Goal: Book appointment/travel/reservation

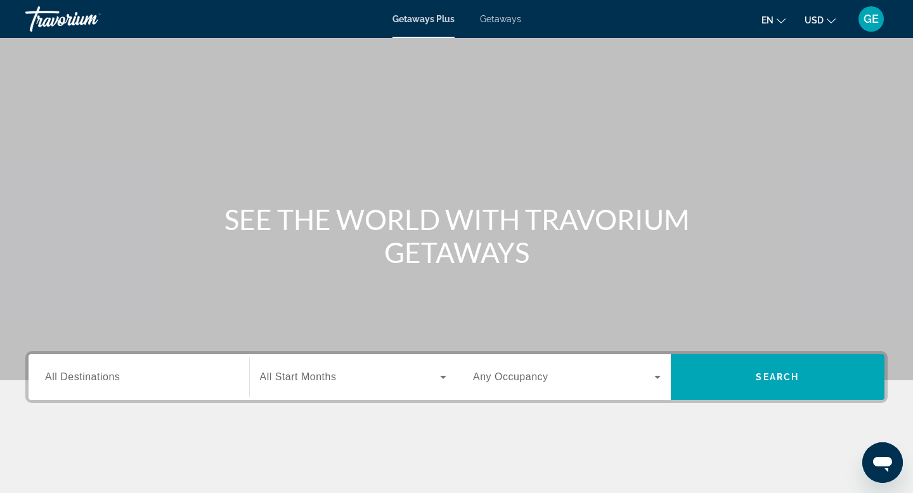
click at [816, 23] on span "USD" at bounding box center [814, 20] width 19 height 10
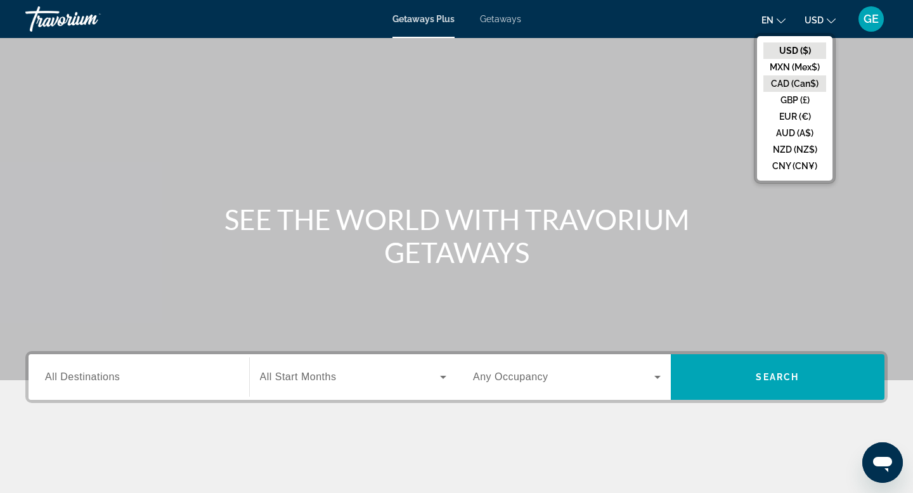
click at [810, 85] on button "CAD (Can$)" at bounding box center [795, 83] width 63 height 16
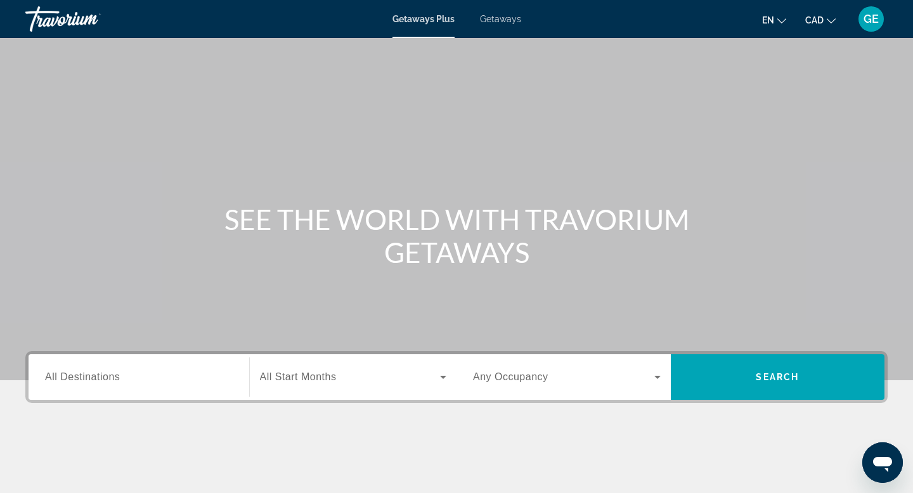
click at [148, 375] on input "Destination All Destinations" at bounding box center [139, 377] width 188 height 15
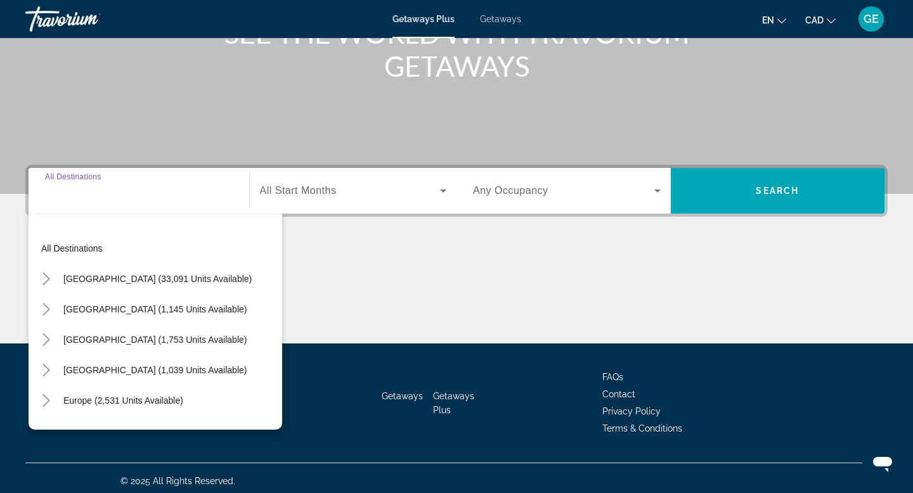
scroll to position [192, 0]
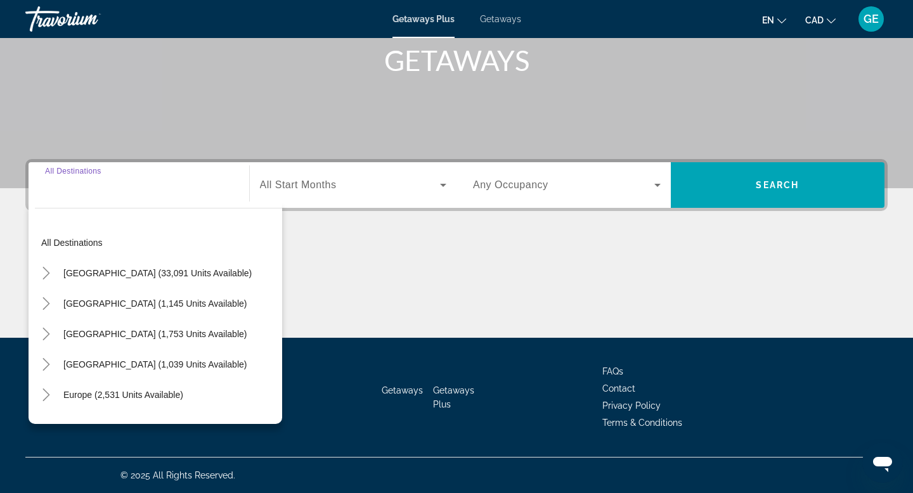
click at [158, 362] on span "[GEOGRAPHIC_DATA] (1,039 units available)" at bounding box center [154, 365] width 183 height 10
type input "**********"
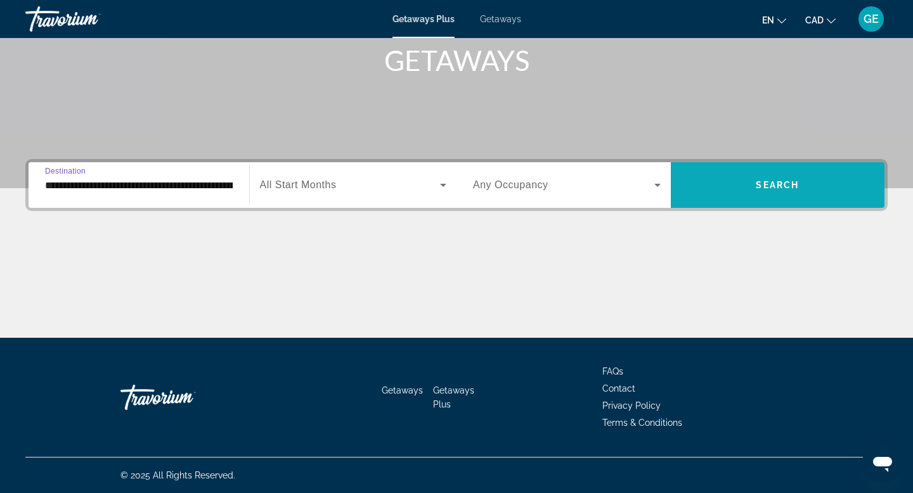
click at [704, 188] on span "Search widget" at bounding box center [778, 185] width 214 height 30
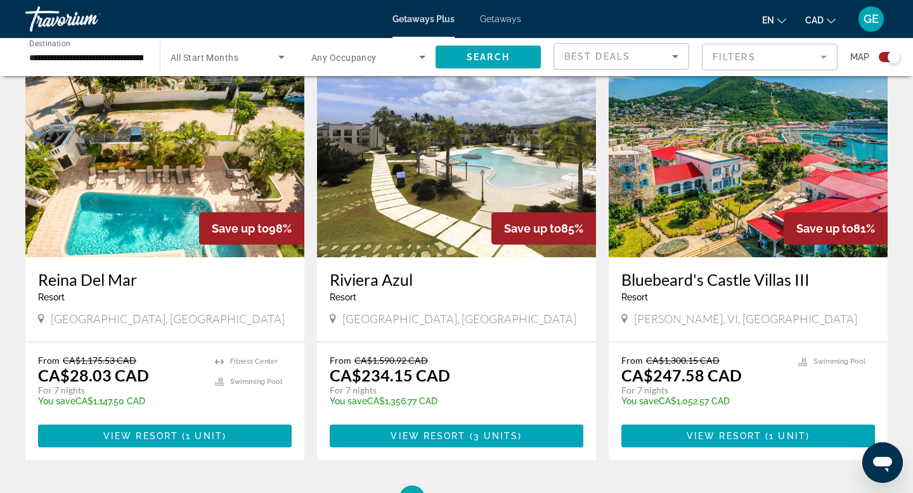
scroll to position [1807, 0]
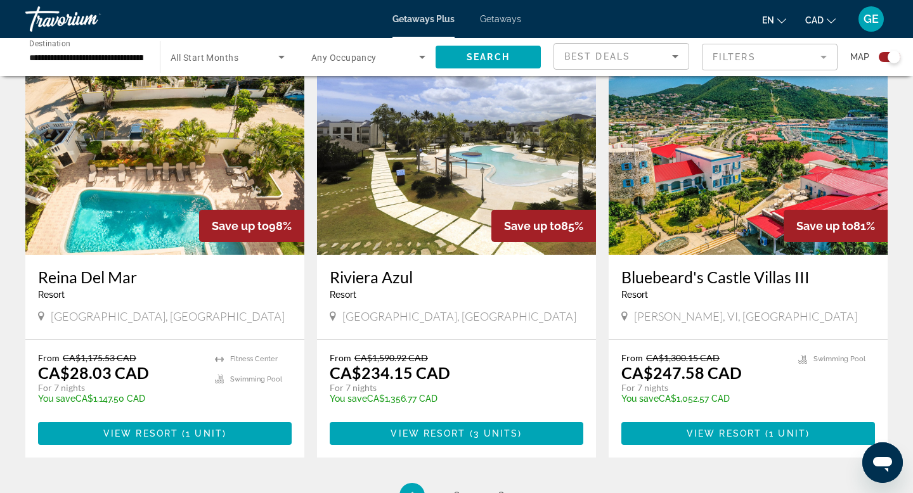
click at [464, 483] on ul "1 / 3 You're on page 1 page 2 page 3" at bounding box center [456, 495] width 863 height 25
click at [459, 489] on span "2" at bounding box center [456, 496] width 6 height 14
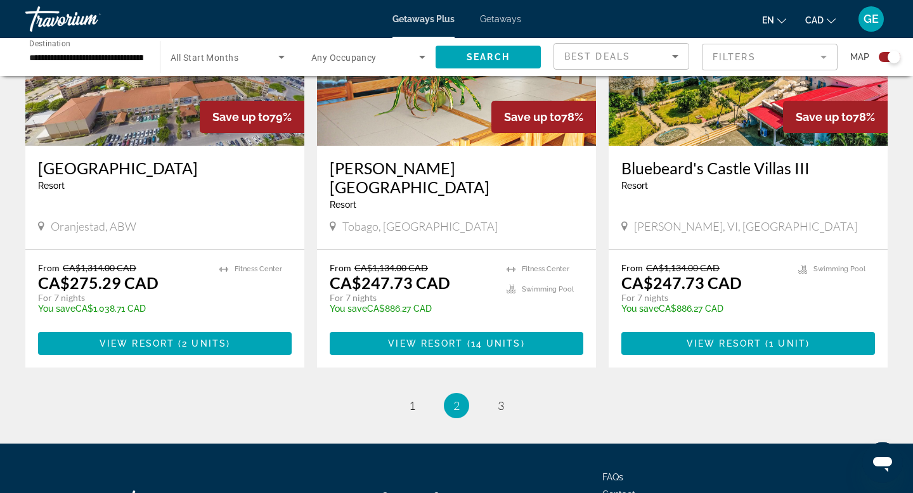
scroll to position [1970, 0]
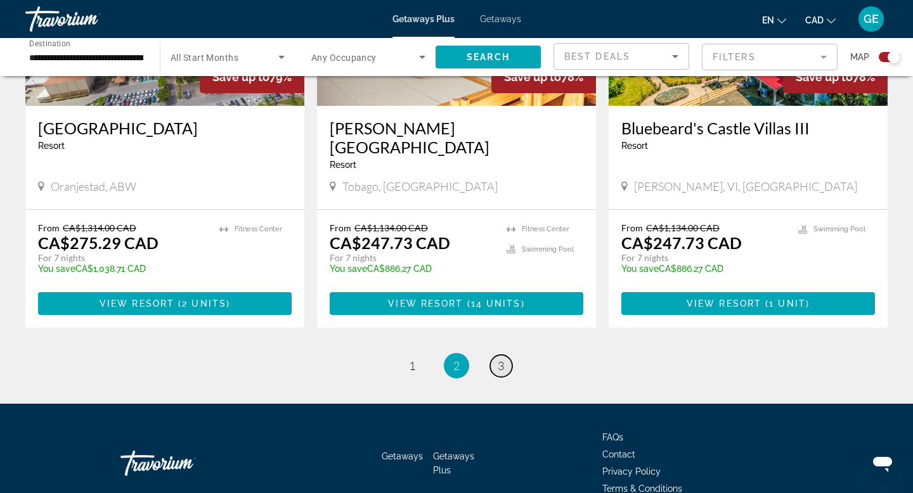
click at [498, 359] on span "3" at bounding box center [501, 366] width 6 height 14
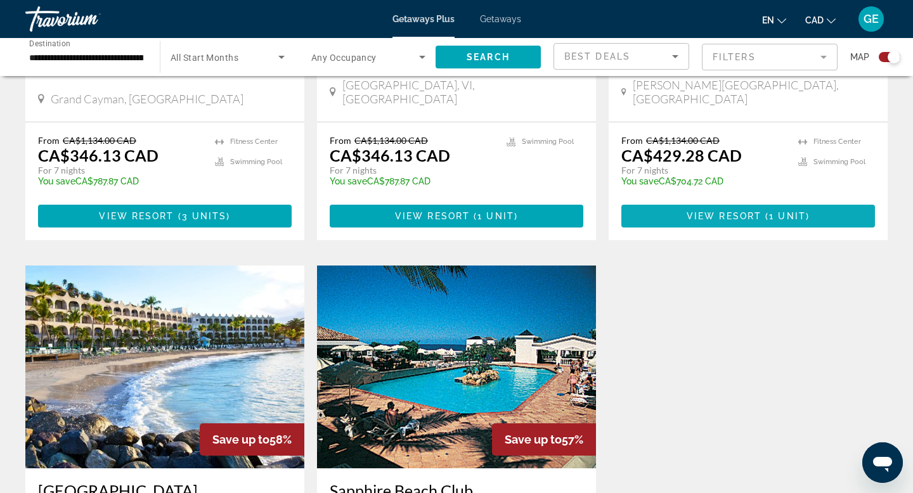
scroll to position [695, 0]
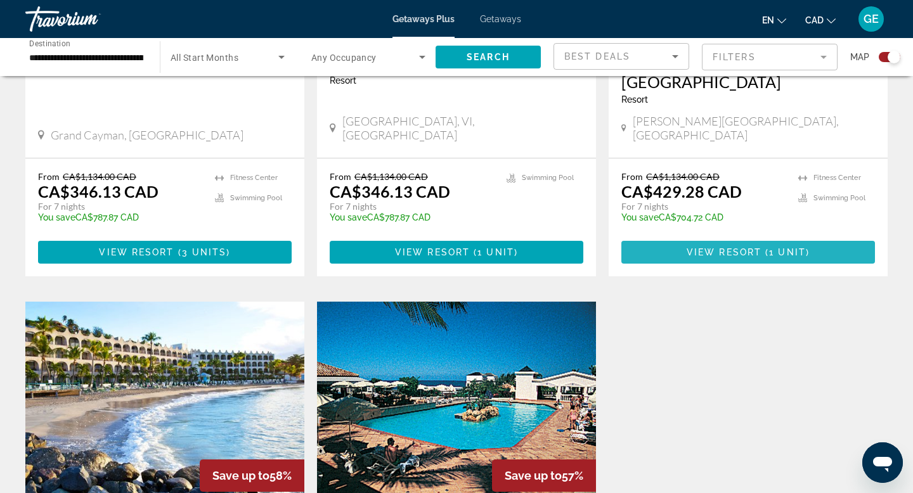
click at [687, 237] on span "Main content" at bounding box center [749, 252] width 254 height 30
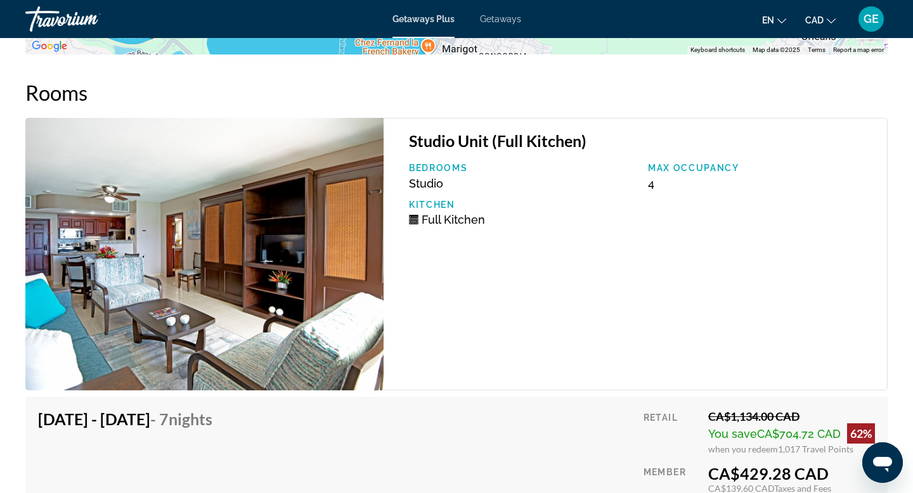
scroll to position [1983, 0]
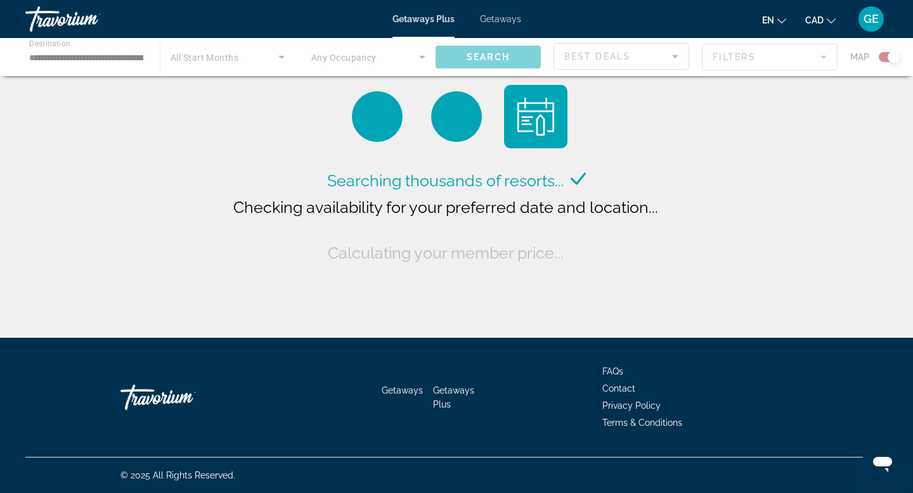
click at [509, 20] on span "Getaways" at bounding box center [500, 19] width 41 height 10
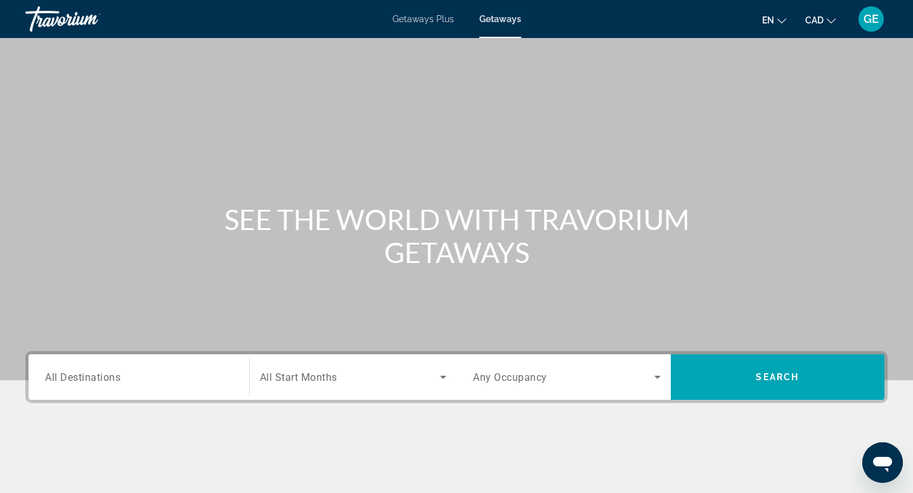
click at [125, 382] on input "Destination All Destinations" at bounding box center [139, 377] width 188 height 15
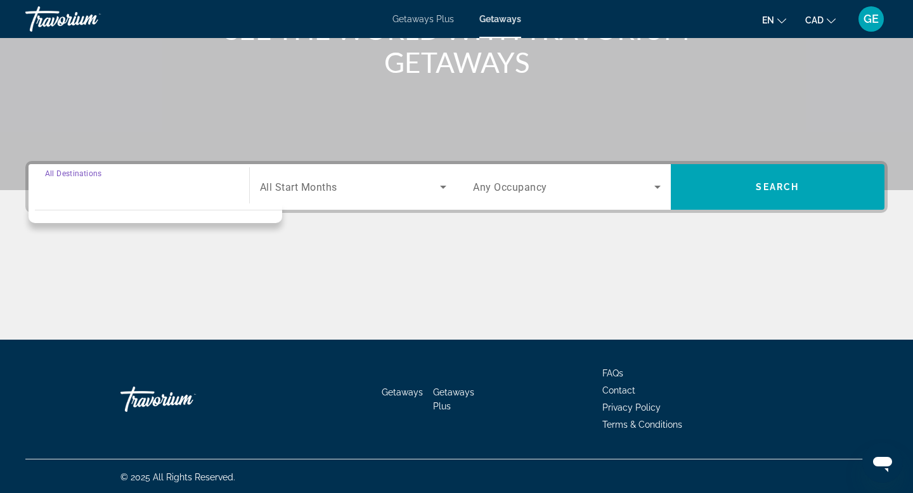
scroll to position [192, 0]
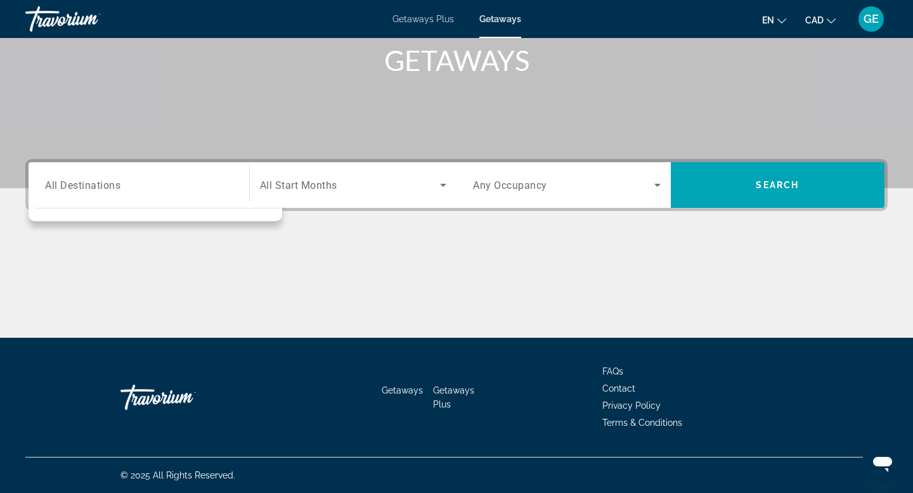
click at [119, 193] on div "Search widget" at bounding box center [139, 185] width 188 height 36
click at [259, 245] on div "Main content" at bounding box center [456, 290] width 863 height 95
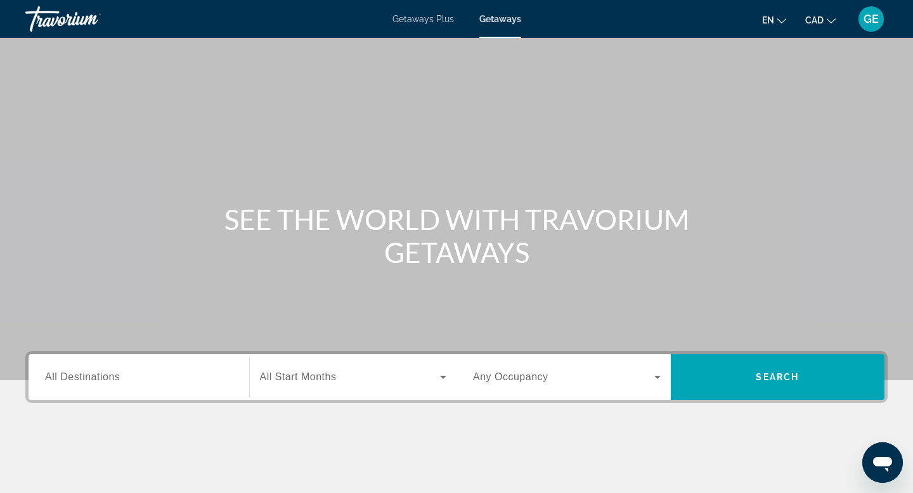
click at [107, 385] on div "Search widget" at bounding box center [139, 378] width 188 height 36
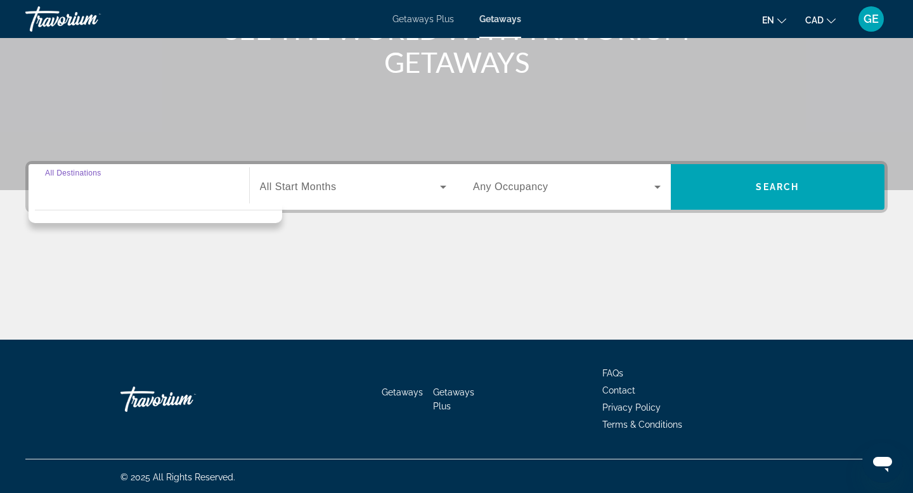
scroll to position [192, 0]
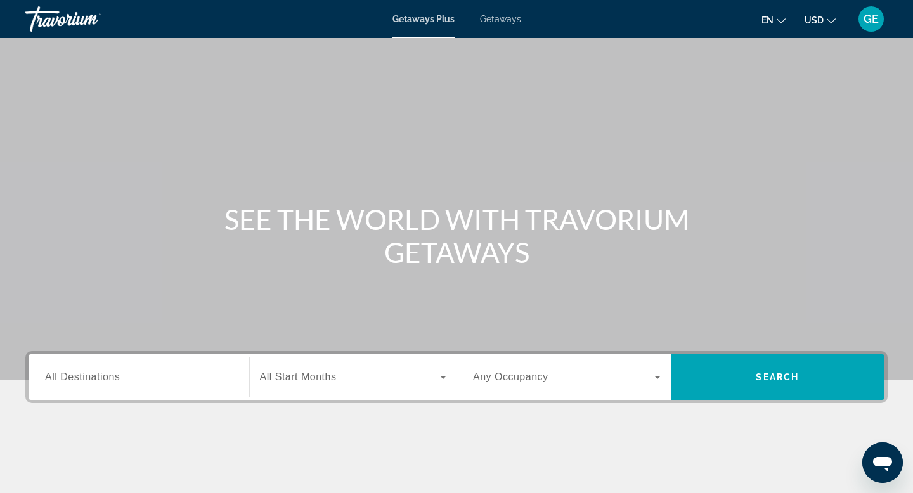
click at [500, 29] on div "Getaways Plus Getaways en English Español Français Italiano Português русский U…" at bounding box center [456, 19] width 913 height 33
click at [499, 23] on span "Getaways" at bounding box center [500, 19] width 41 height 10
click at [819, 23] on span "USD" at bounding box center [814, 20] width 19 height 10
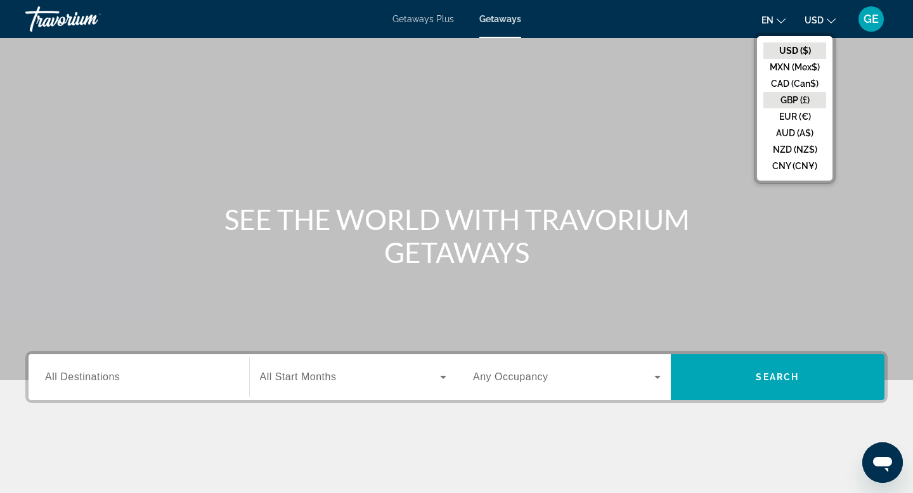
click at [801, 92] on button "GBP (£)" at bounding box center [795, 100] width 63 height 16
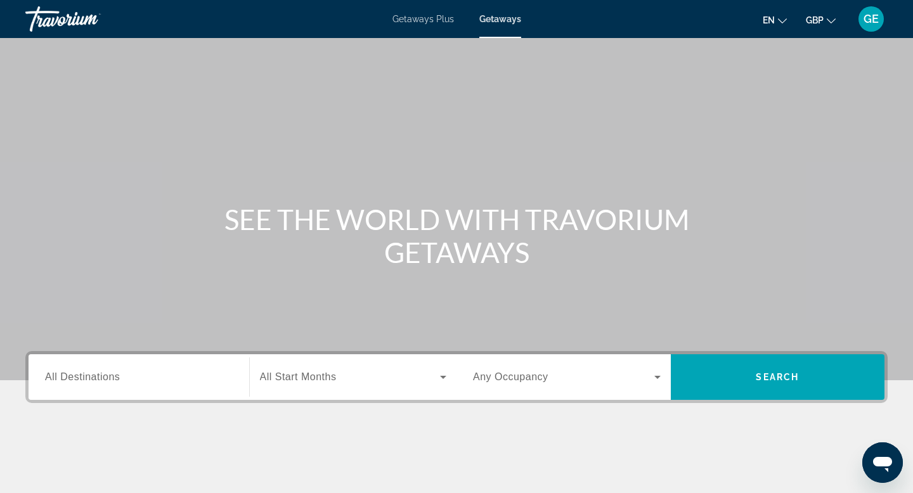
click at [820, 27] on button "GBP USD ($) MXN (Mex$) CAD (Can$) GBP (£) EUR (€) AUD (A$) NZD (NZ$) CNY (CN¥)" at bounding box center [821, 20] width 30 height 18
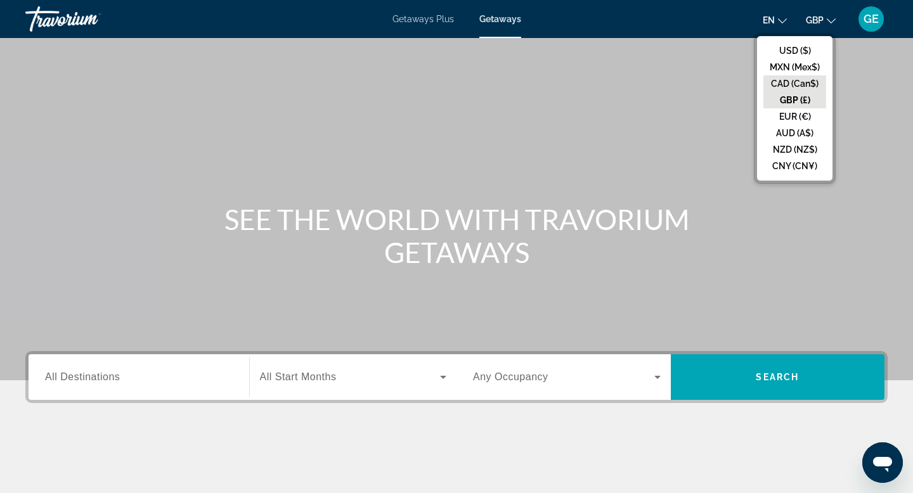
click at [797, 85] on button "CAD (Can$)" at bounding box center [795, 83] width 63 height 16
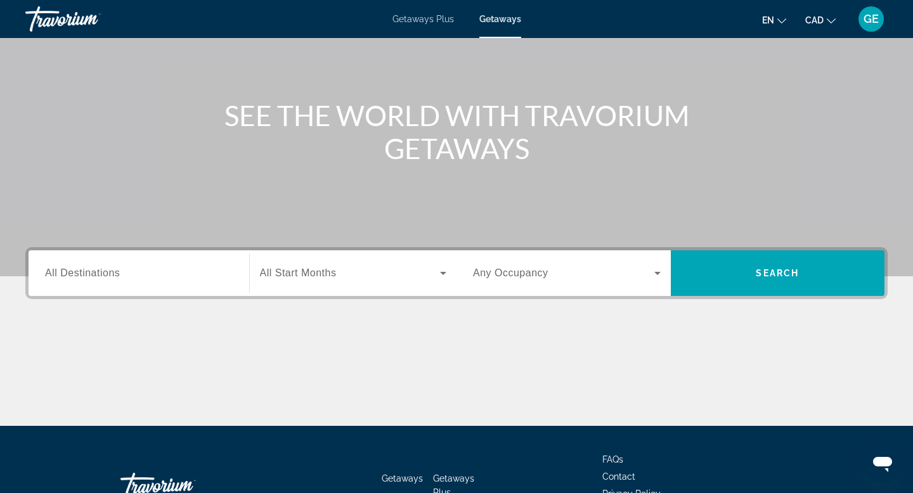
scroll to position [192, 0]
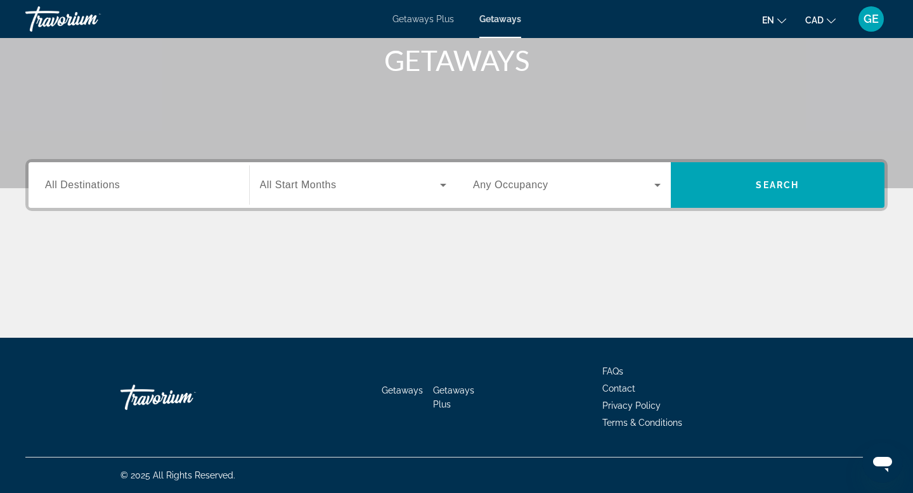
click at [110, 197] on div "Search widget" at bounding box center [139, 185] width 188 height 36
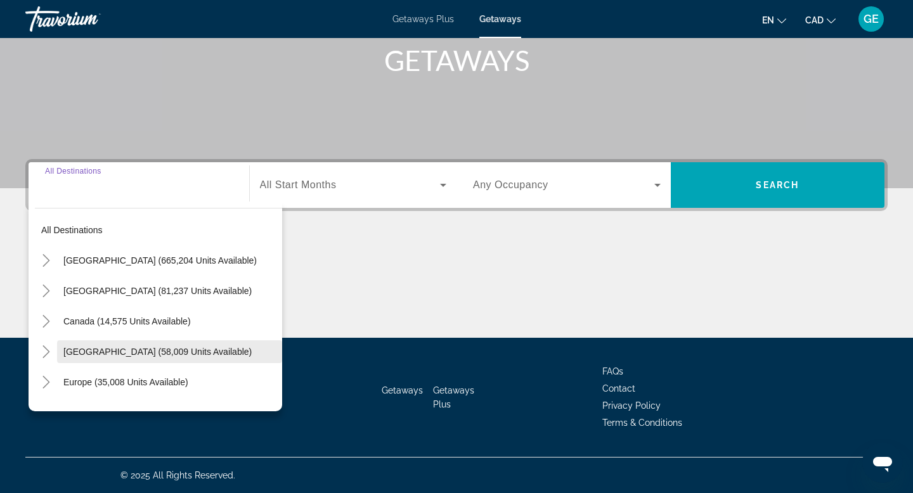
click at [113, 354] on span "Caribbean & Atlantic Islands (58,009 units available)" at bounding box center [157, 352] width 188 height 10
type input "**********"
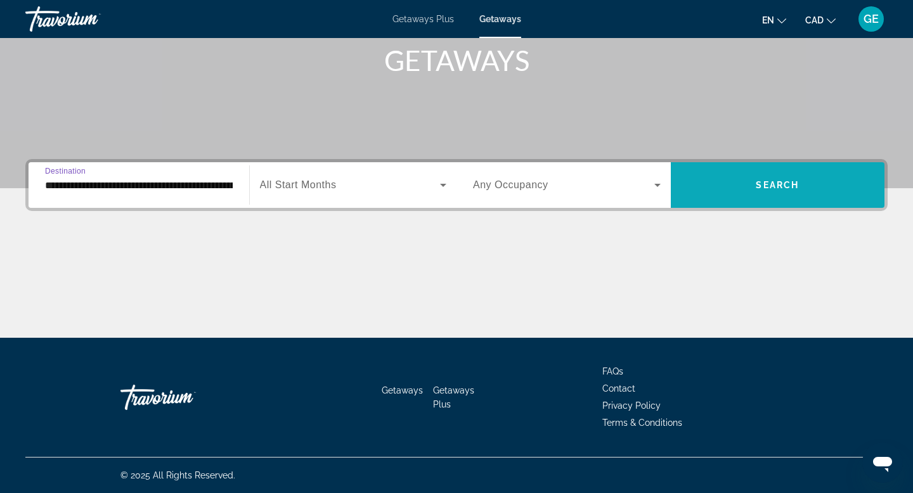
click at [762, 185] on span "Search" at bounding box center [777, 185] width 43 height 10
